Goal: Use online tool/utility

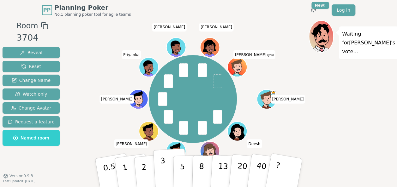
click at [164, 169] on button "3" at bounding box center [170, 173] width 34 height 49
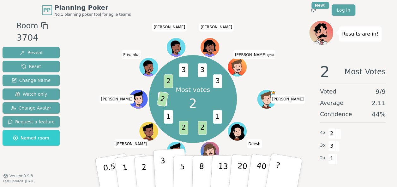
click at [154, 173] on button "3" at bounding box center [170, 173] width 34 height 49
click at [151, 173] on button "2" at bounding box center [151, 173] width 36 height 50
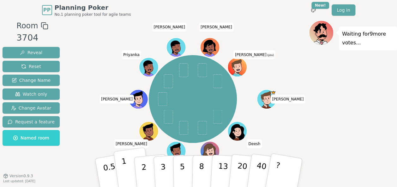
click at [124, 171] on p "1" at bounding box center [125, 174] width 9 height 34
click at [145, 170] on p "2" at bounding box center [144, 174] width 8 height 34
click at [241, 66] on icon at bounding box center [237, 67] width 19 height 3
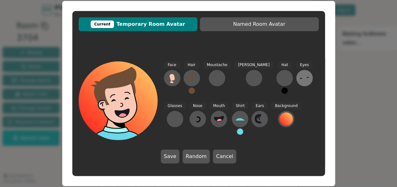
click at [299, 79] on icon at bounding box center [304, 78] width 10 height 10
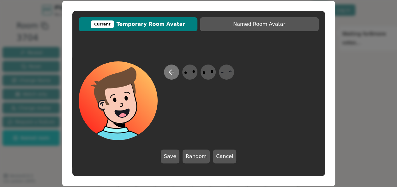
click at [168, 74] on icon at bounding box center [172, 72] width 8 height 8
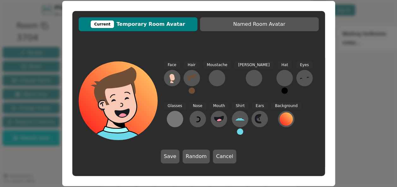
click at [180, 114] on div at bounding box center [175, 119] width 10 height 10
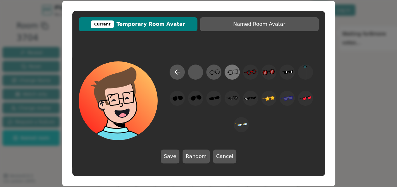
click at [226, 72] on icon at bounding box center [232, 72] width 12 height 14
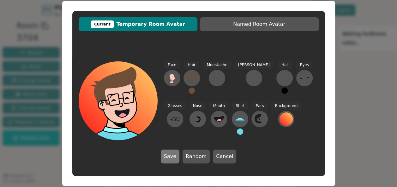
click at [175, 159] on button "Save" at bounding box center [170, 157] width 19 height 14
